Goal: Task Accomplishment & Management: Manage account settings

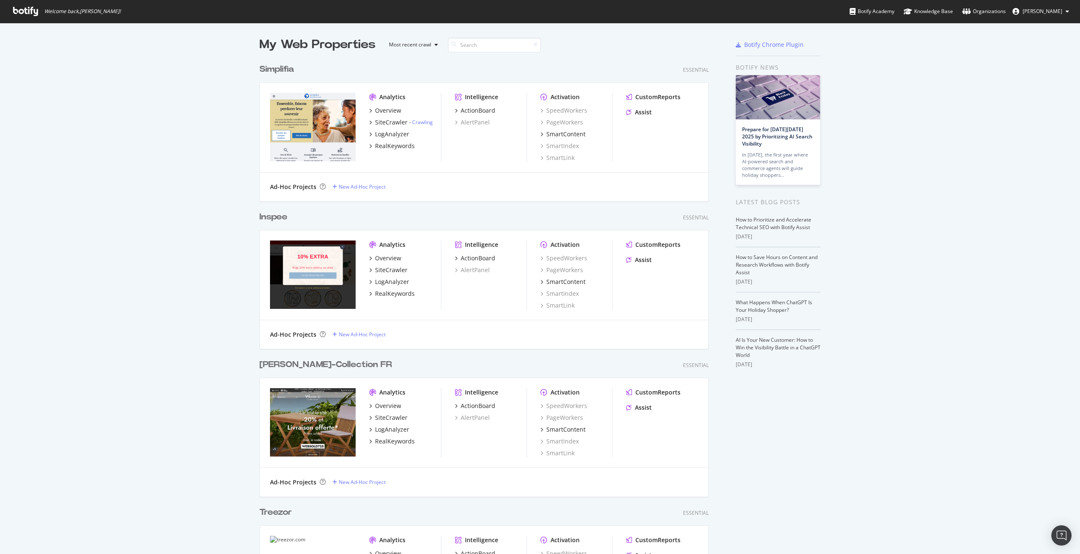
scroll to position [548, 1068]
click at [381, 267] on div "SiteCrawler" at bounding box center [391, 270] width 32 height 8
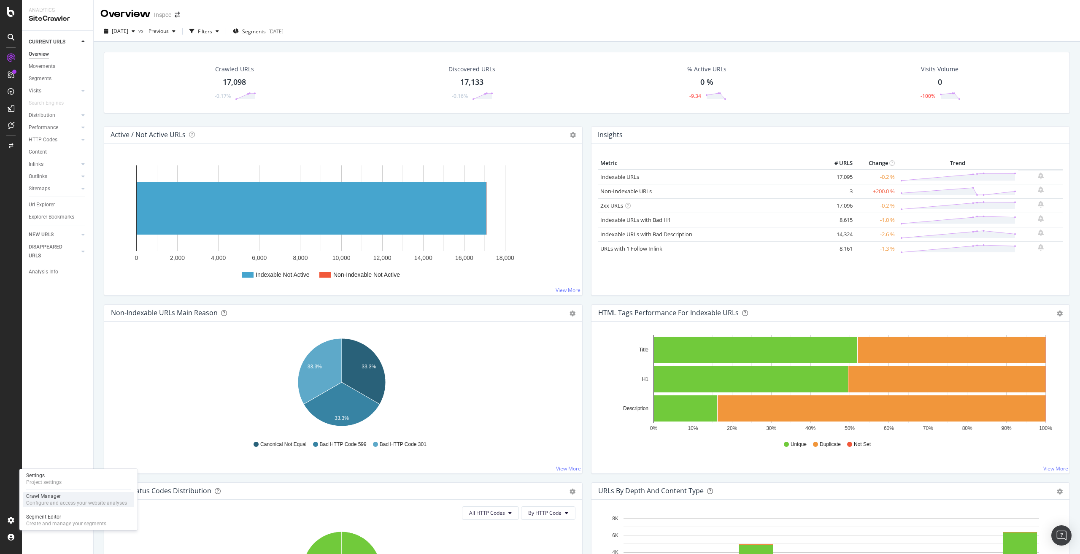
click at [57, 500] on div "Configure and access your website analyses" at bounding box center [76, 503] width 101 height 7
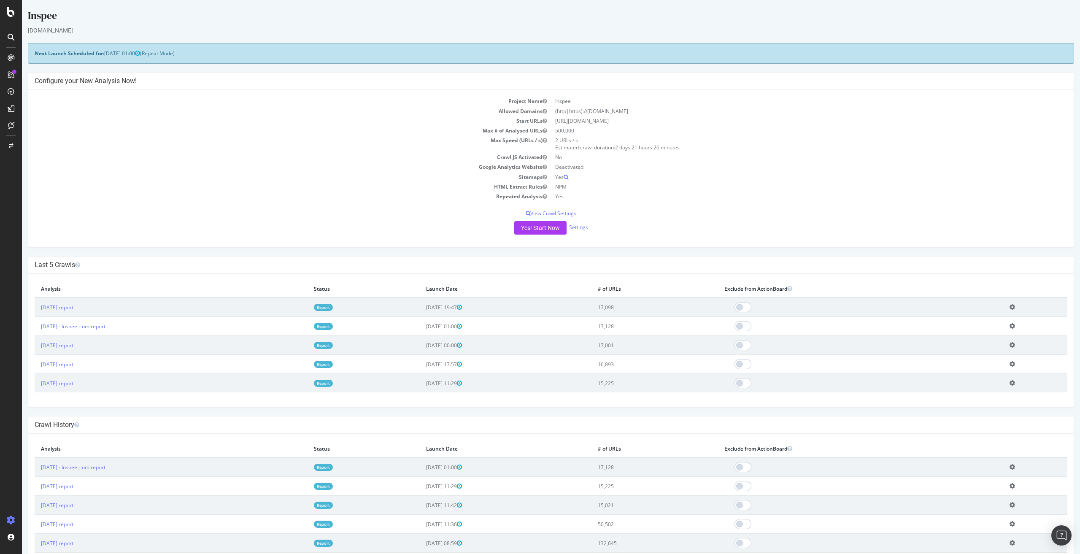
click at [1015, 308] on icon at bounding box center [1012, 307] width 5 height 6
click at [991, 323] on link "Add name" at bounding box center [982, 319] width 68 height 11
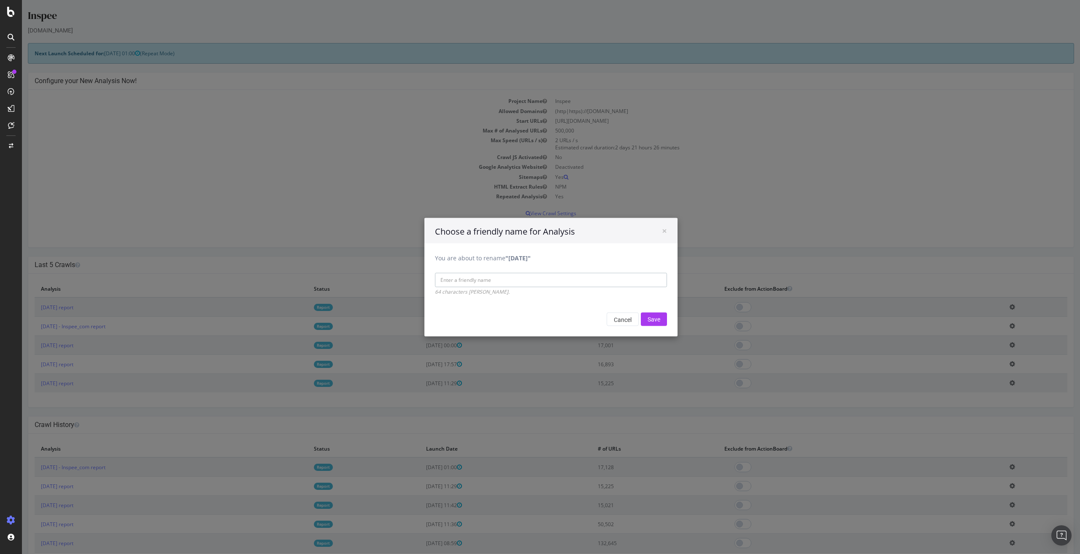
click at [485, 283] on input "You are about to rename "[DATE]"" at bounding box center [551, 280] width 232 height 14
type input "Inspee_NL"
click at [653, 317] on input "Save" at bounding box center [654, 319] width 26 height 14
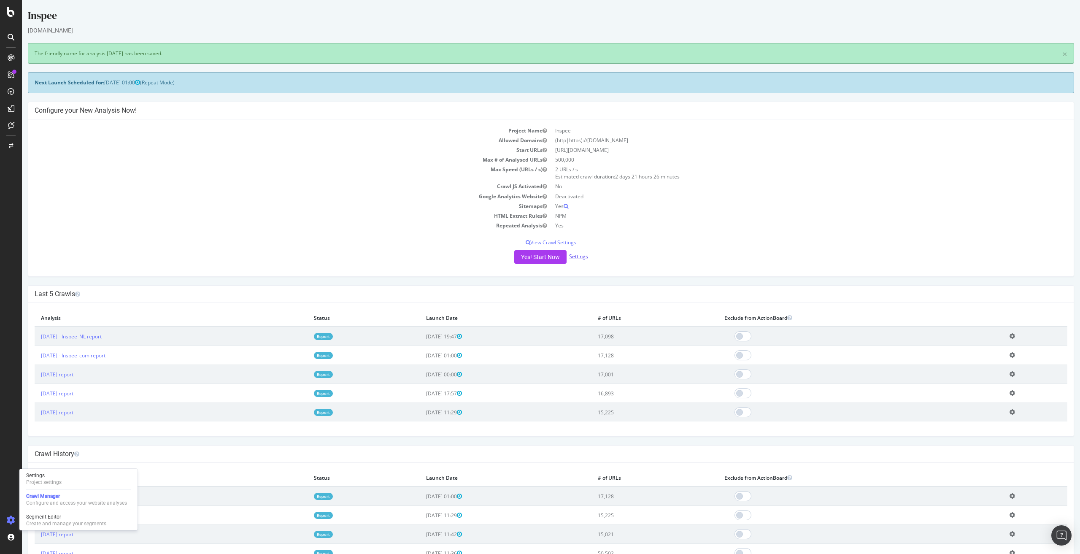
click at [582, 258] on link "Settings" at bounding box center [578, 256] width 19 height 7
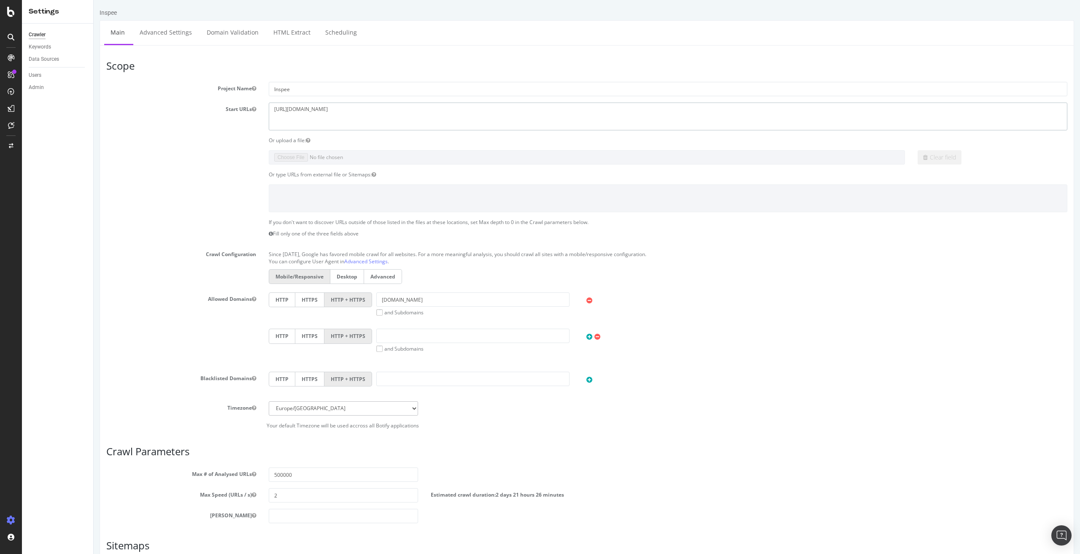
drag, startPoint x: 343, startPoint y: 110, endPoint x: 339, endPoint y: 105, distance: 6.1
click at [270, 105] on textarea "[URL][DOMAIN_NAME]" at bounding box center [668, 116] width 799 height 27
paste textarea "de"
type textarea "[URL][DOMAIN_NAME]"
click at [429, 301] on input "[DOMAIN_NAME]" at bounding box center [472, 299] width 193 height 14
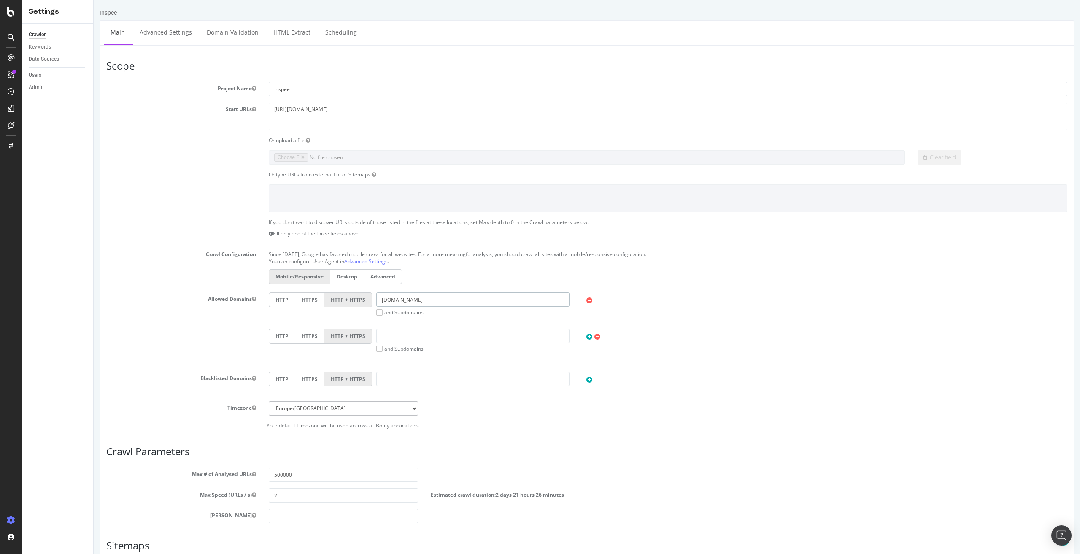
scroll to position [120, 0]
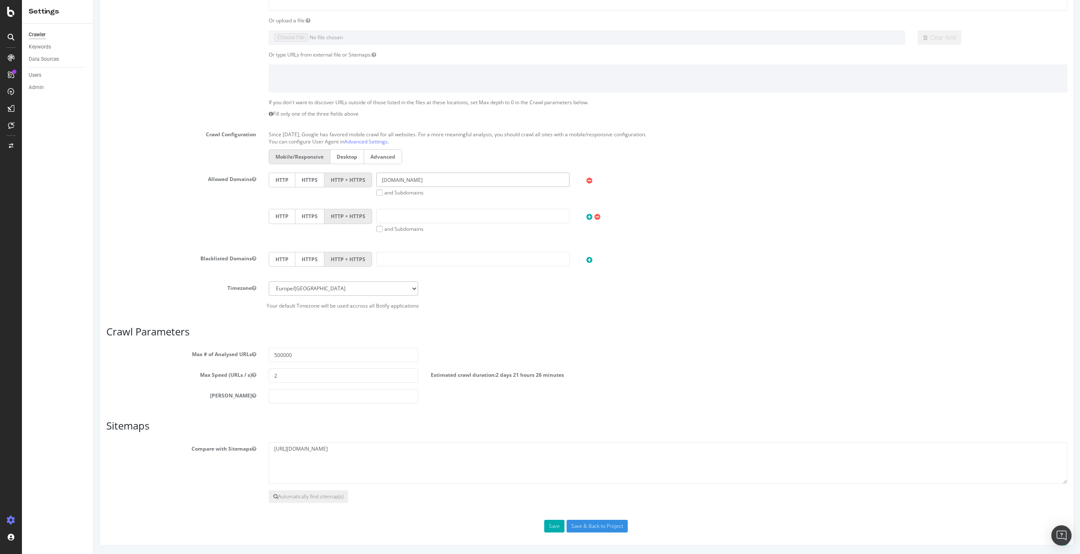
type input "[DOMAIN_NAME]"
click at [324, 450] on textarea "[URL][DOMAIN_NAME]" at bounding box center [668, 463] width 799 height 42
type textarea "[URL][DOMAIN_NAME]"
click at [552, 526] on button "Save" at bounding box center [554, 526] width 20 height 13
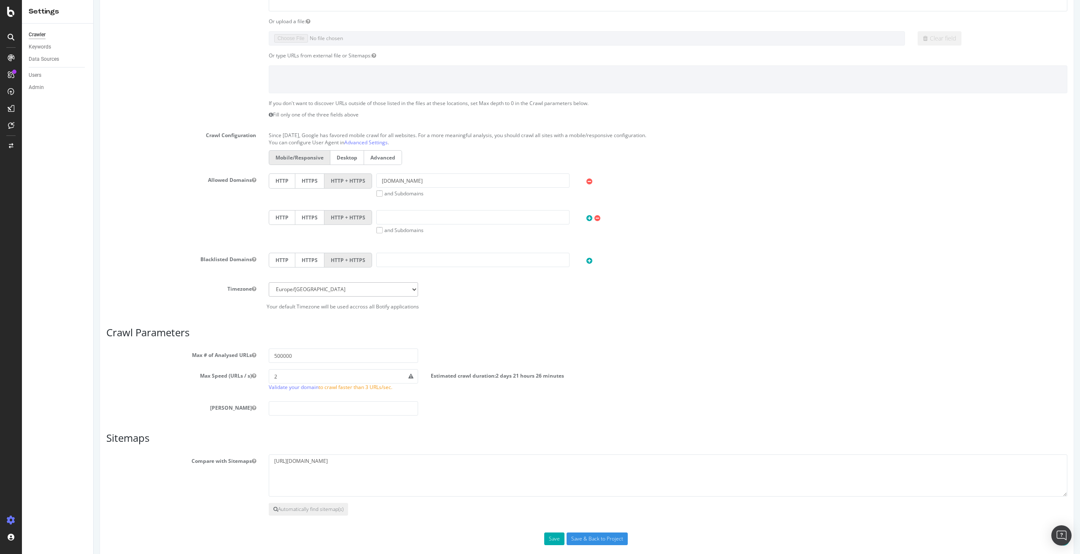
scroll to position [234, 0]
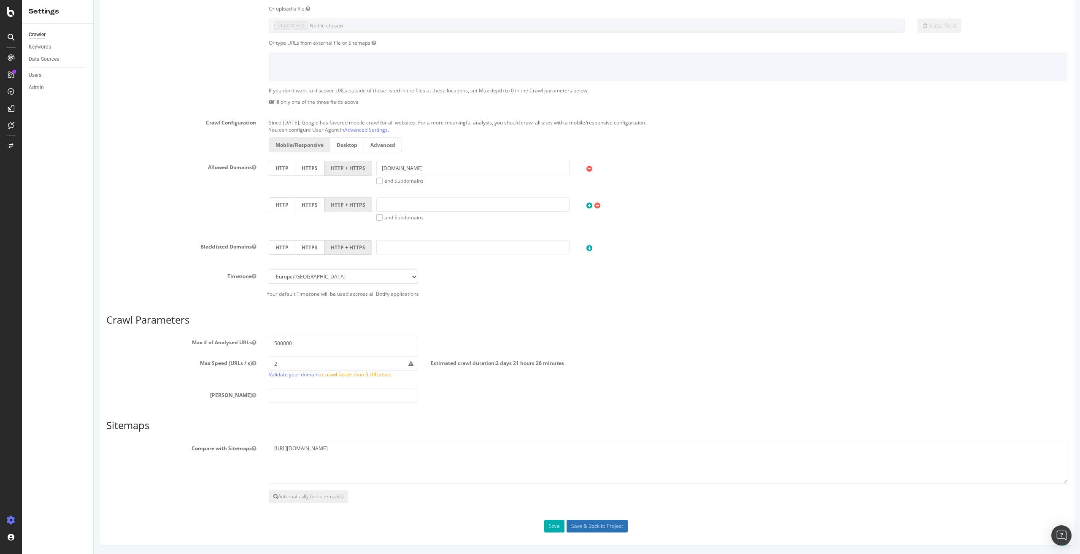
click at [615, 528] on input "Save & Back to Project" at bounding box center [597, 526] width 61 height 13
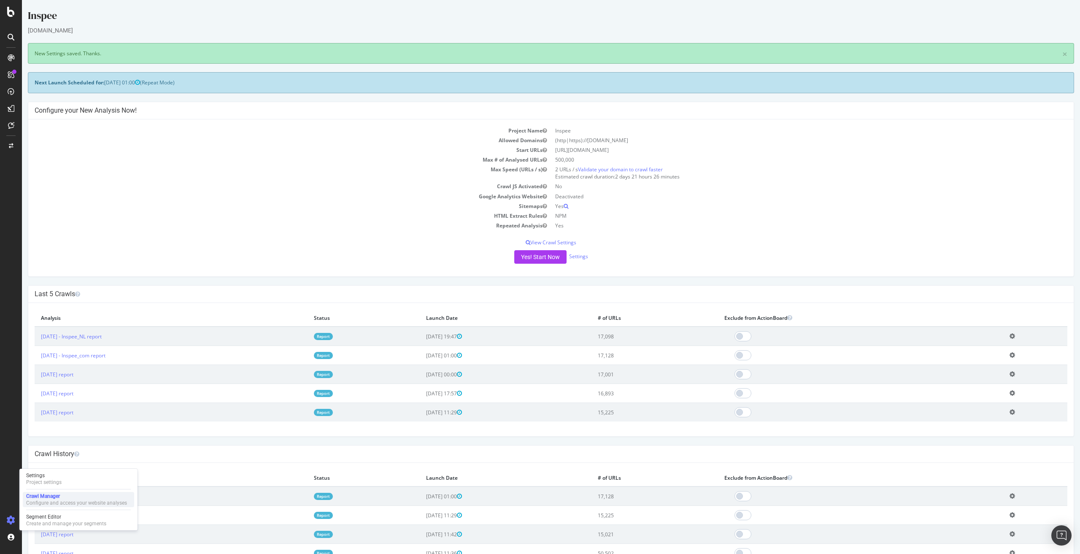
click at [54, 498] on div "Crawl Manager" at bounding box center [76, 496] width 101 height 7
click at [525, 253] on button "Yes! Start Now" at bounding box center [540, 257] width 52 height 14
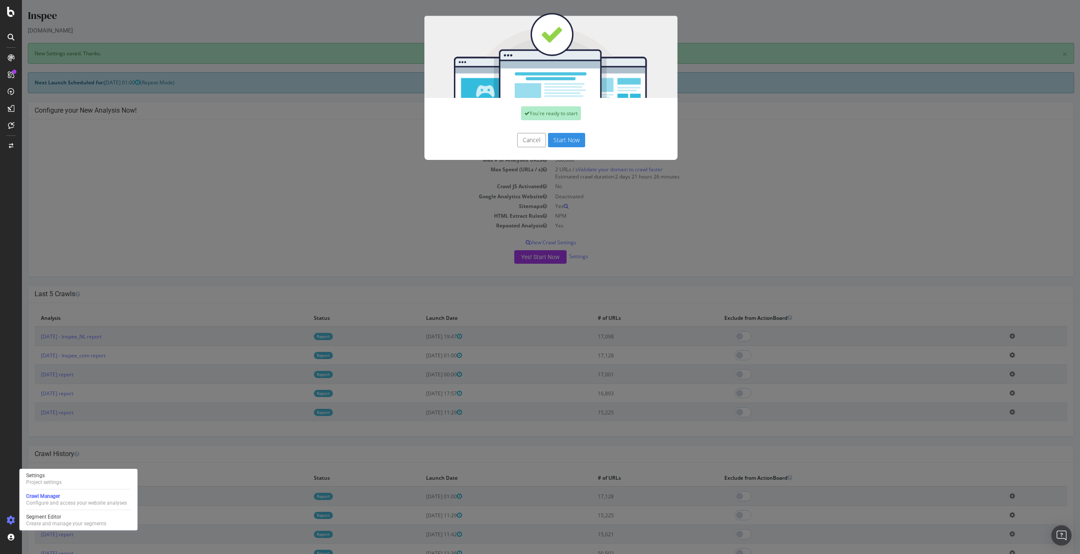
click at [574, 142] on button "Start Now" at bounding box center [566, 140] width 37 height 14
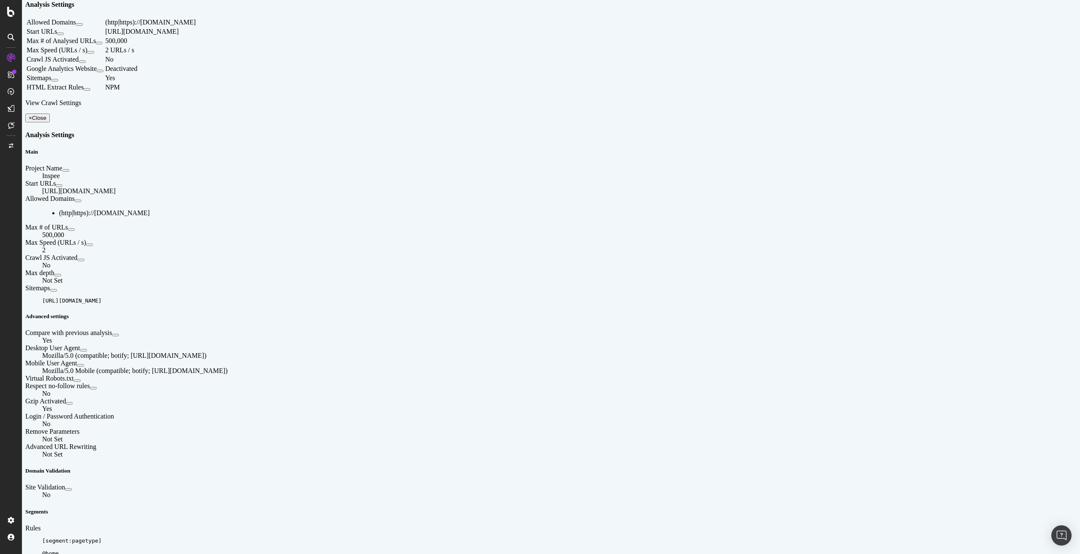
scroll to position [84, 0]
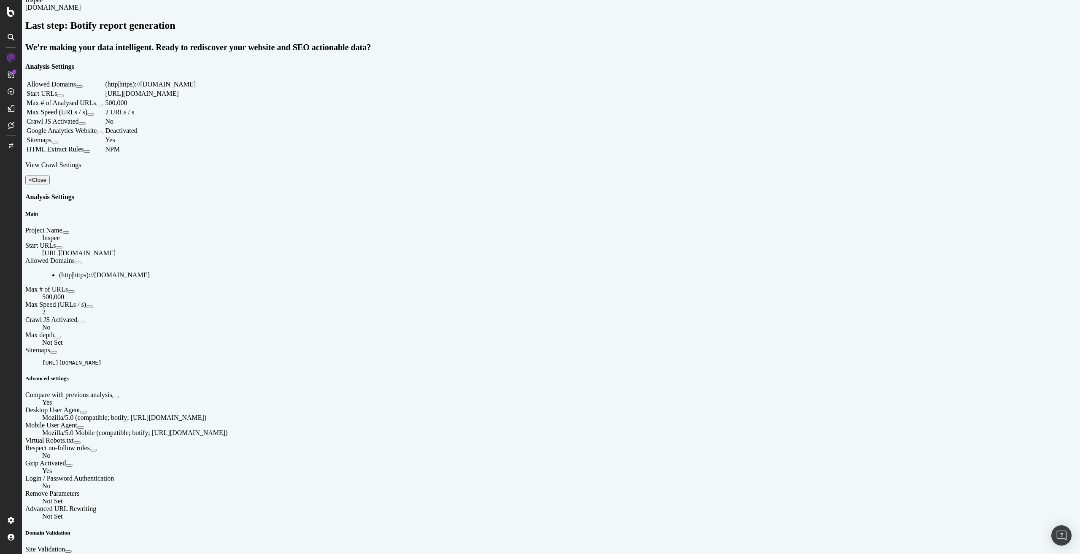
scroll to position [0, 0]
